Goal: Find specific fact: Find specific fact

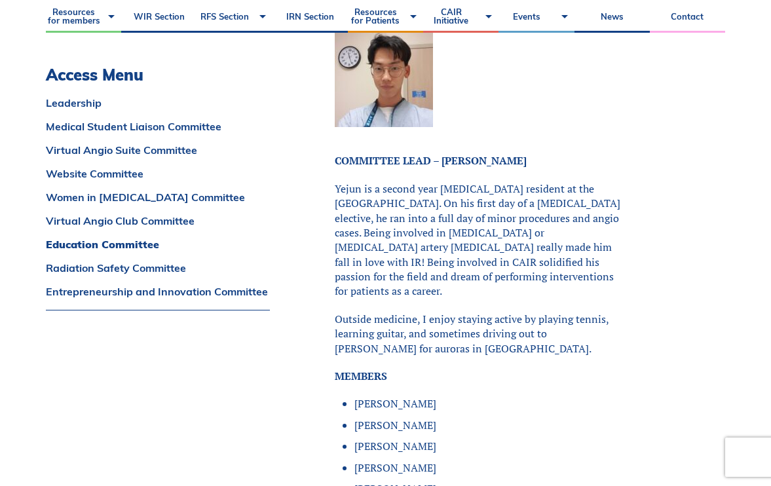
scroll to position [6258, 0]
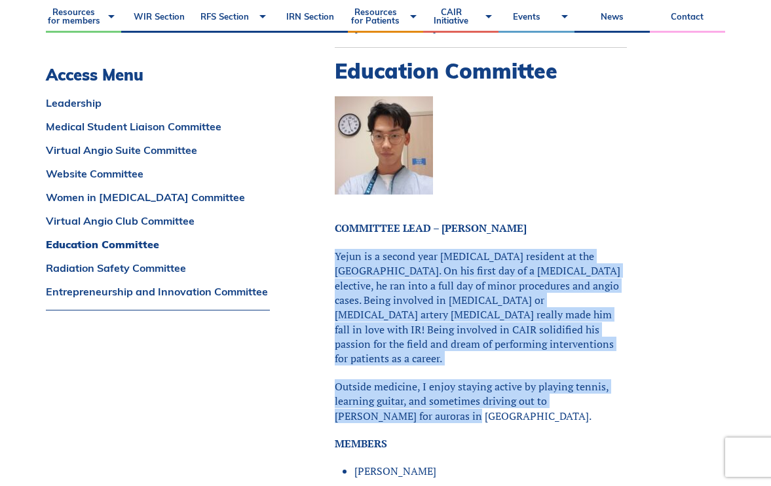
drag, startPoint x: 336, startPoint y: 145, endPoint x: 487, endPoint y: 284, distance: 204.8
copy div "Yejun is a second year [MEDICAL_DATA] resident at the [GEOGRAPHIC_DATA]. On his…"
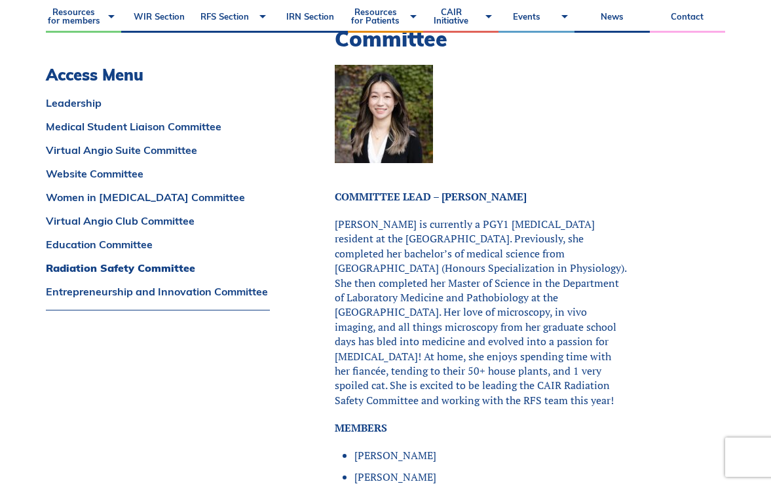
scroll to position [7628, 0]
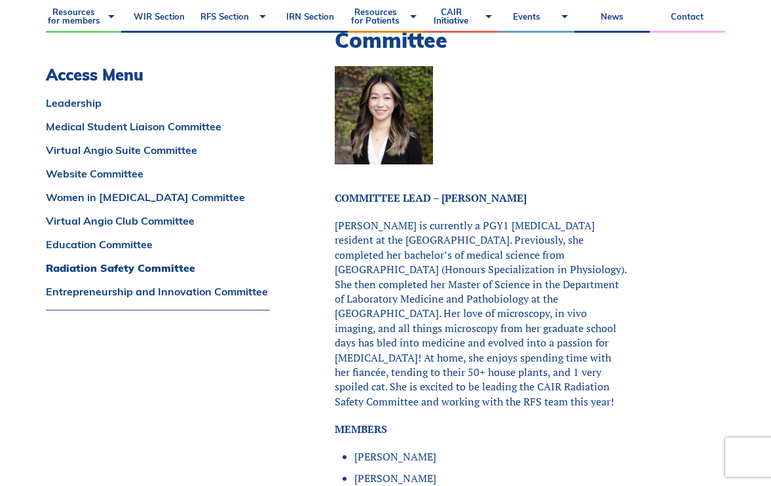
copy p "[PERSON_NAME] is currently a PGY1 [MEDICAL_DATA] resident at the [GEOGRAPHIC_DA…"
drag, startPoint x: 336, startPoint y: 95, endPoint x: 511, endPoint y: 272, distance: 248.6
click at [511, 272] on p "[PERSON_NAME] is currently a PGY1 [MEDICAL_DATA] resident at the [GEOGRAPHIC_DA…" at bounding box center [481, 313] width 292 height 191
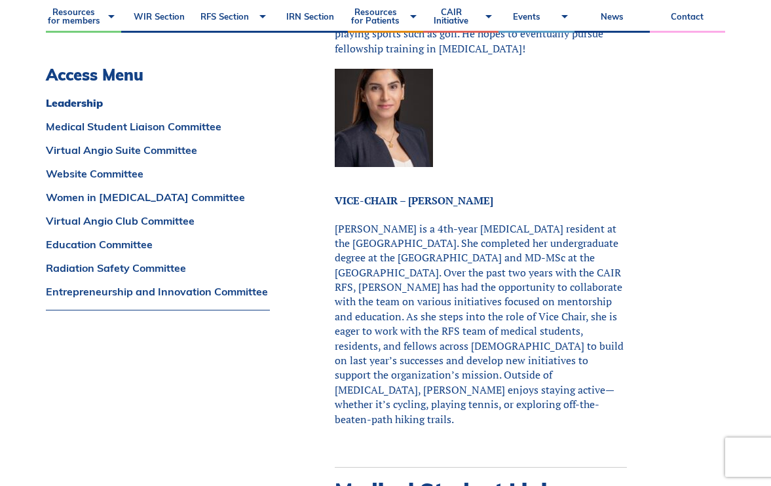
scroll to position [1117, 0]
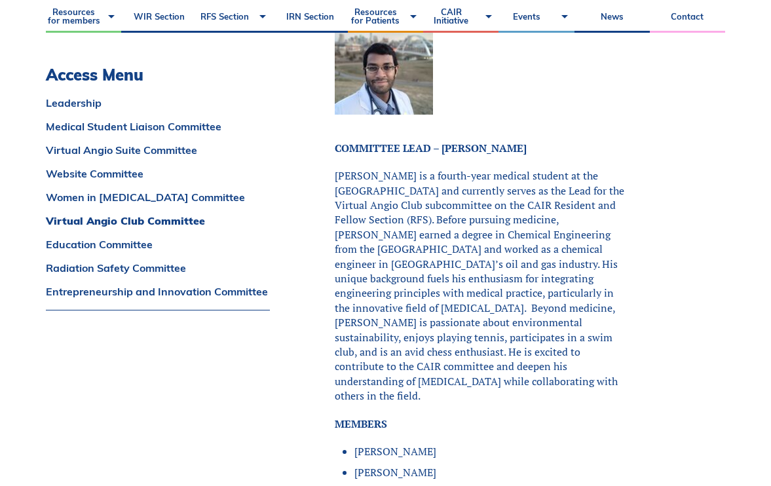
scroll to position [4946, 0]
